Goal: Check status: Check status

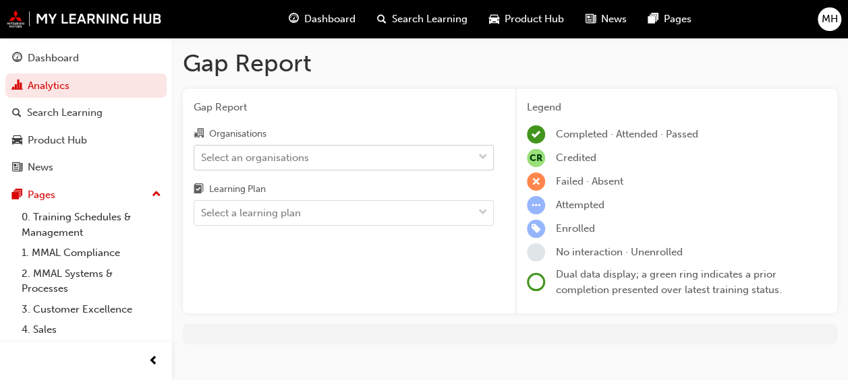
click at [363, 153] on div "Select an organisations" at bounding box center [333, 158] width 279 height 24
click at [202, 153] on input "Organisations Select an organisations" at bounding box center [201, 156] width 1 height 11
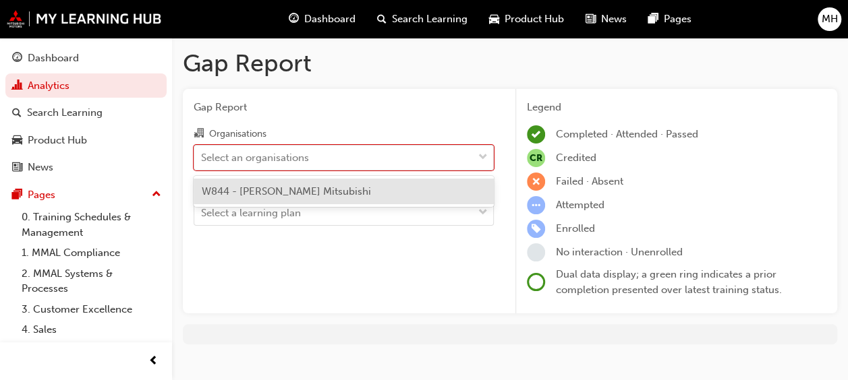
click at [301, 196] on span "W844 - [PERSON_NAME] Mitsubishi" at bounding box center [286, 191] width 169 height 12
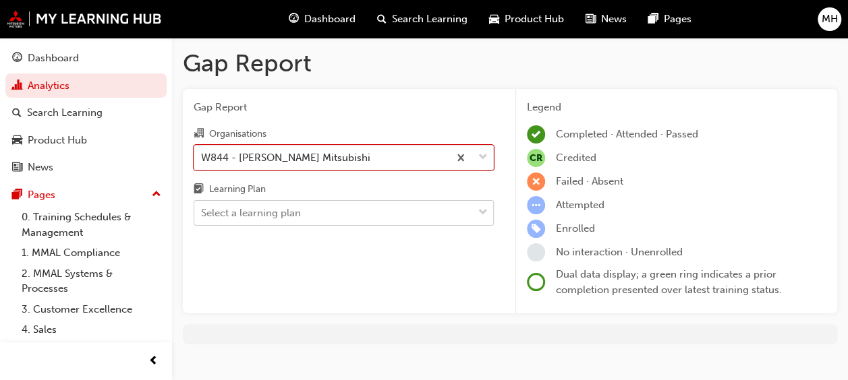
scroll to position [20, 0]
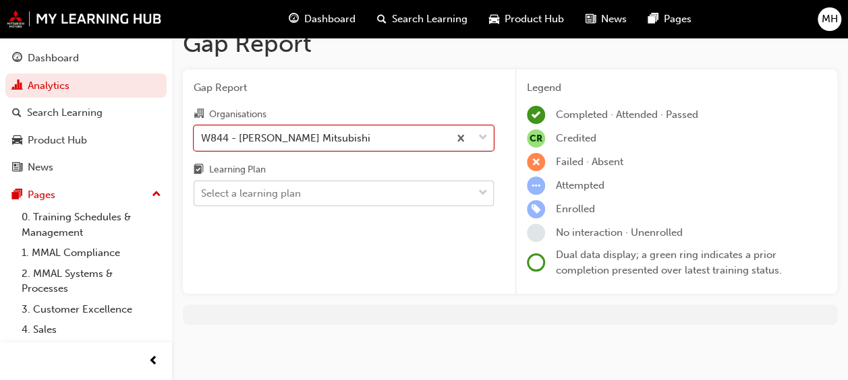
click at [298, 218] on body "Your version of Internet Explorer is outdated and not supported. Please upgrade…" at bounding box center [424, 170] width 848 height 380
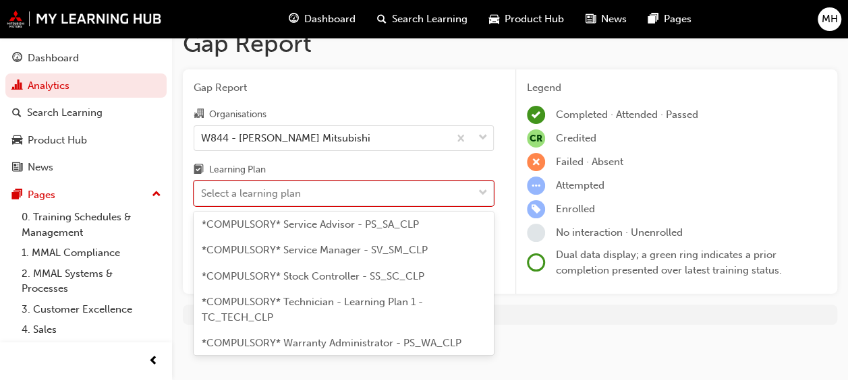
scroll to position [674, 0]
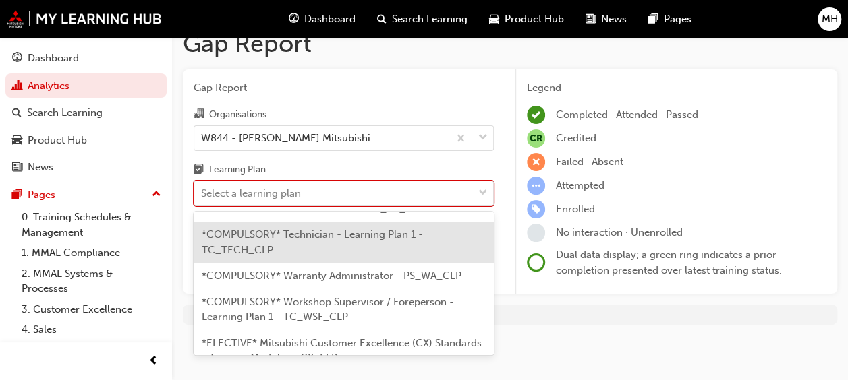
click at [308, 255] on span "*COMPULSORY* Technician - Learning Plan 1 - TC_TECH_CLP" at bounding box center [312, 243] width 221 height 28
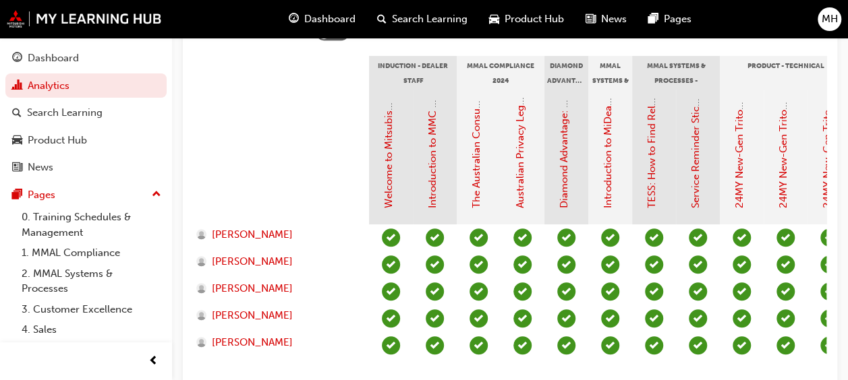
scroll to position [143, 0]
